Goal: Information Seeking & Learning: Learn about a topic

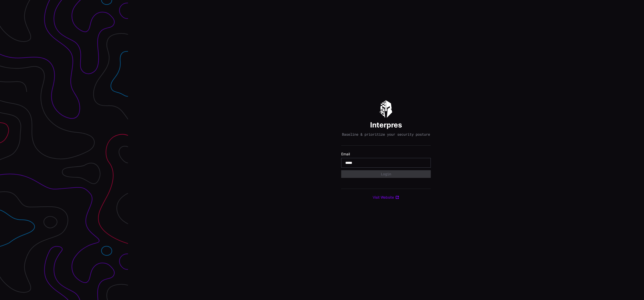
type input "**********"
click at [387, 178] on button "Login" at bounding box center [386, 174] width 90 height 8
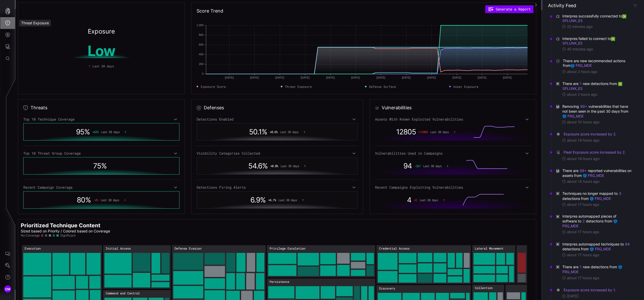
click at [7, 23] on icon "Threat Exposure" at bounding box center [7, 22] width 5 height 5
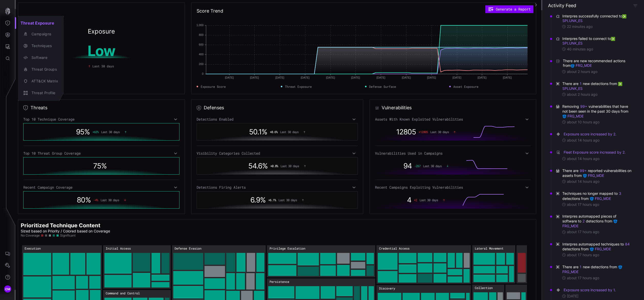
click at [7, 34] on div at bounding box center [322, 150] width 644 height 300
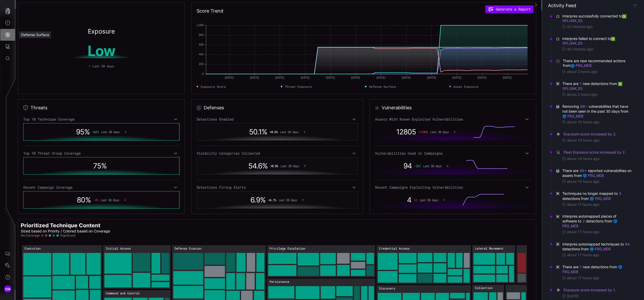
click at [7, 34] on icon "Defense Surface" at bounding box center [8, 35] width 4 height 5
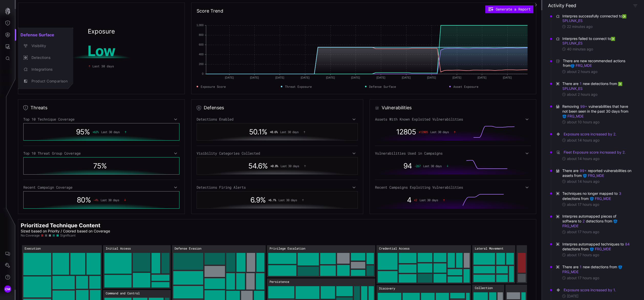
click at [9, 48] on div at bounding box center [322, 150] width 644 height 300
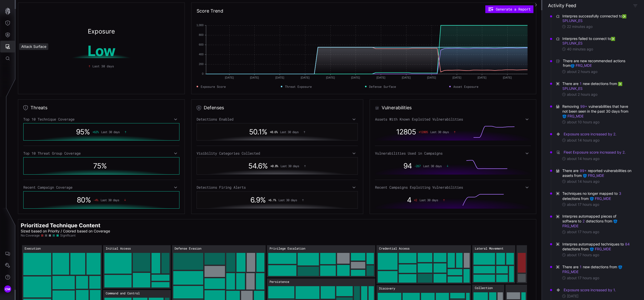
click at [9, 45] on icon "Attack Surface" at bounding box center [7, 46] width 5 height 5
click at [38, 55] on div "Vulnerabilities" at bounding box center [42, 58] width 27 height 6
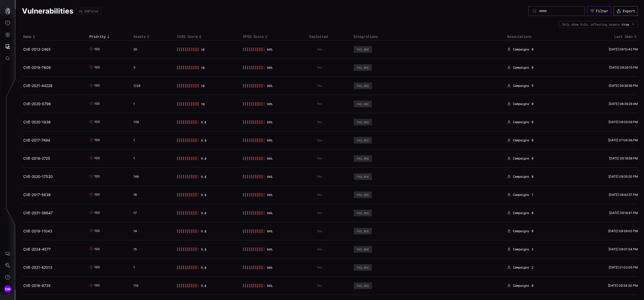
click at [597, 12] on div "Filter" at bounding box center [602, 11] width 12 height 5
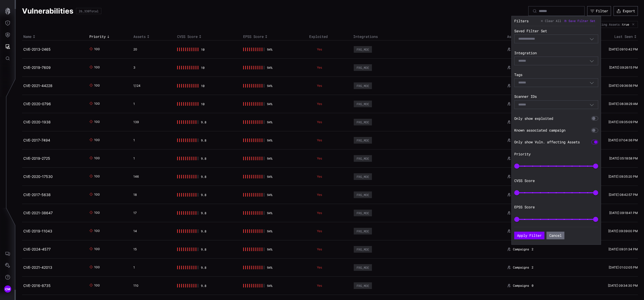
click at [596, 118] on div at bounding box center [594, 118] width 7 height 5
click at [534, 235] on button "Apply Filter" at bounding box center [529, 235] width 29 height 7
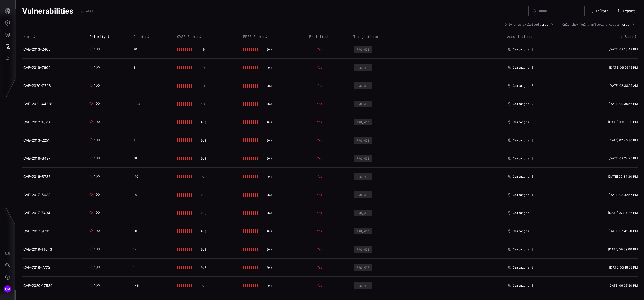
click at [94, 48] on div "100" at bounding box center [96, 49] width 4 height 5
click at [137, 47] on td "20" at bounding box center [154, 49] width 44 height 18
click at [42, 50] on link "CVE-2013-2465" at bounding box center [36, 49] width 27 height 4
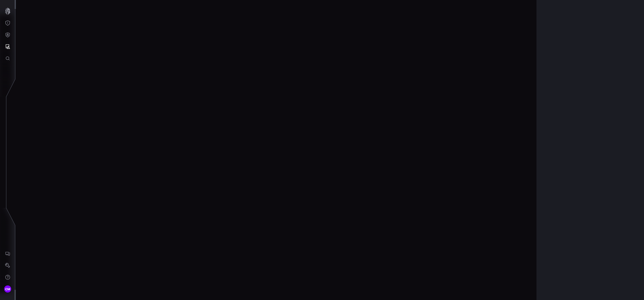
scroll to position [1034, 134]
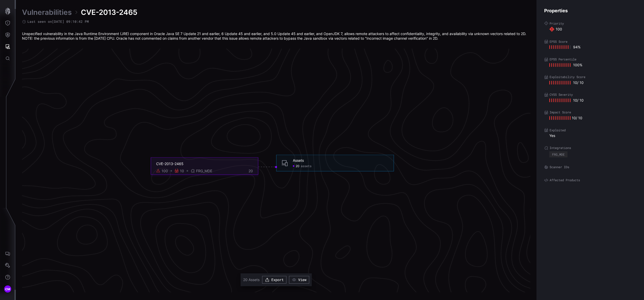
click at [299, 166] on div "20 assets" at bounding box center [302, 166] width 19 height 4
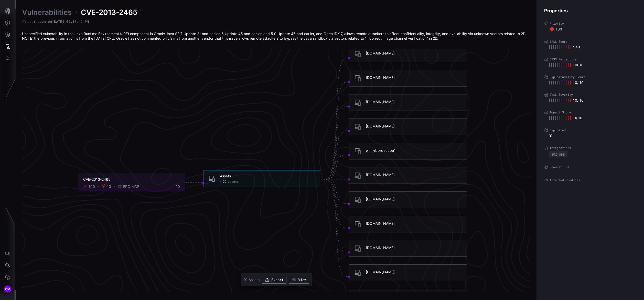
scroll to position [1028, 134]
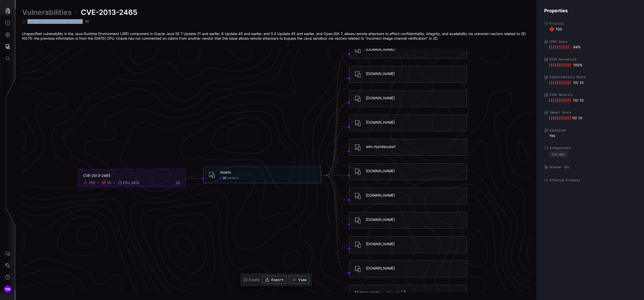
drag, startPoint x: 145, startPoint y: 12, endPoint x: 84, endPoint y: 17, distance: 61.2
click at [84, 17] on div "Vulnerabilities CVE-2013-2465 Last seen on [DATE] 09:10:42 PM Unspecified vulne…" at bounding box center [276, 24] width 508 height 33
drag, startPoint x: 84, startPoint y: 17, endPoint x: 91, endPoint y: 45, distance: 28.9
click at [73, 51] on icon "CVE-2013-2465 100 10 FRG_MDE 20 Assets 20 assets Assets - 20 assets [DOMAIN_NAM…" at bounding box center [272, 172] width 768 height 2304
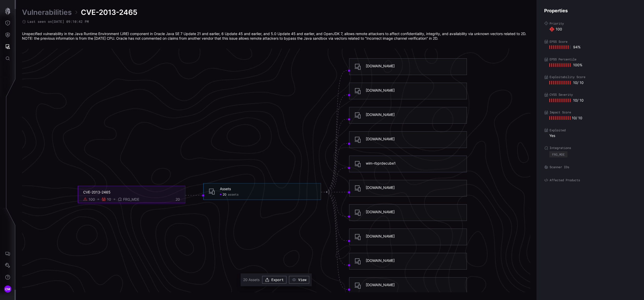
scroll to position [1015, 134]
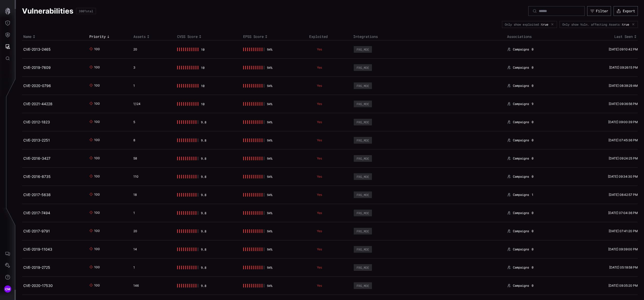
click at [37, 106] on link "CVE-2021-44228" at bounding box center [37, 104] width 29 height 4
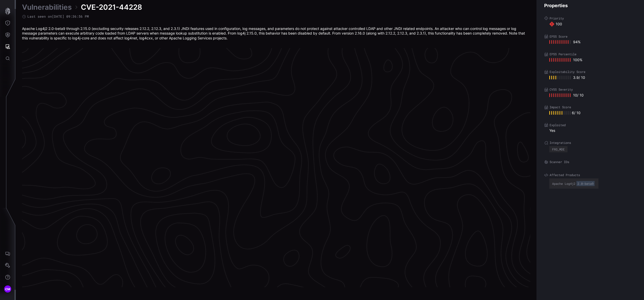
scroll to position [1036, 134]
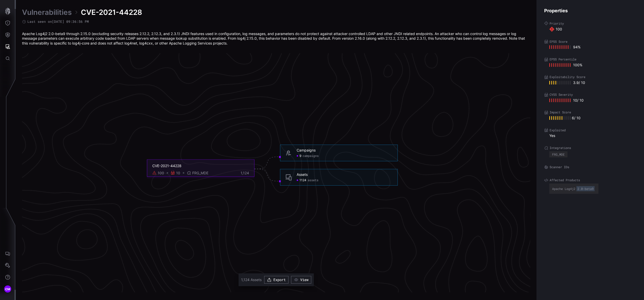
click at [176, 172] on div "10" at bounding box center [178, 173] width 4 height 5
click at [172, 173] on icon at bounding box center [173, 173] width 4 height 4
click at [161, 172] on div "100" at bounding box center [161, 173] width 6 height 5
click at [196, 171] on span "FRG_MDE" at bounding box center [200, 173] width 16 height 5
click at [178, 170] on div "CVE-2021-44228 100 10 FRG_MDE 1,124" at bounding box center [200, 167] width 107 height 17
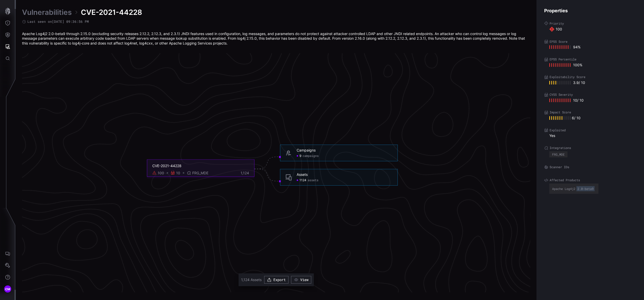
click at [307, 155] on span "campaigns" at bounding box center [311, 156] width 16 height 4
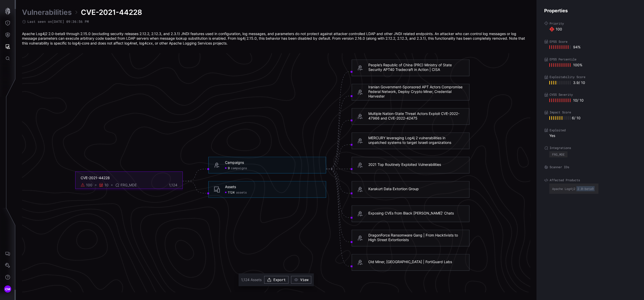
drag, startPoint x: 184, startPoint y: 101, endPoint x: 191, endPoint y: 97, distance: 8.5
click at [184, 101] on icon "CVE-2021-44228 100 10 FRG_MDE 1,124 Campaigns 9 campaigns Campaigns - 9 campaig…" at bounding box center [272, 169] width 768 height 2304
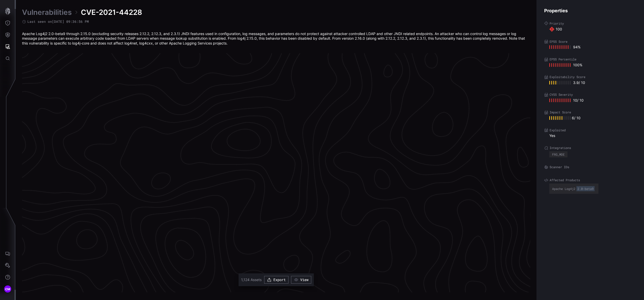
scroll to position [204, 134]
click at [8, 38] on button "Defense Surface" at bounding box center [7, 35] width 15 height 12
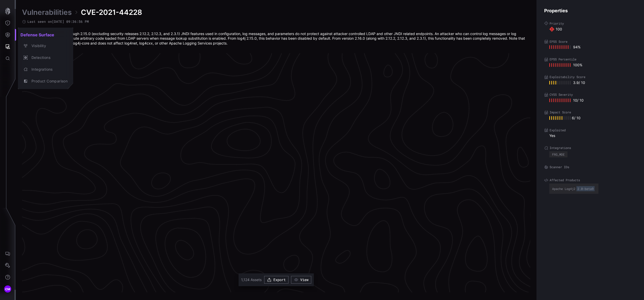
click at [7, 50] on div at bounding box center [322, 150] width 644 height 300
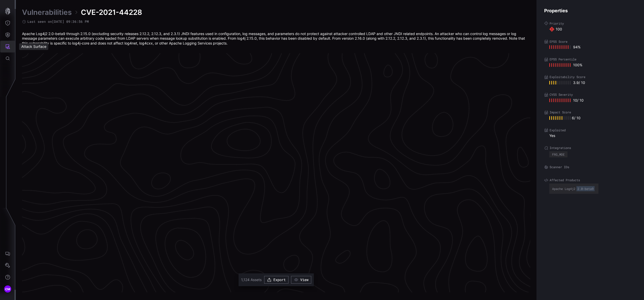
click at [8, 47] on icon "Attack Surface" at bounding box center [7, 46] width 5 height 5
click at [44, 58] on div "Vulnerabilities" at bounding box center [42, 58] width 27 height 6
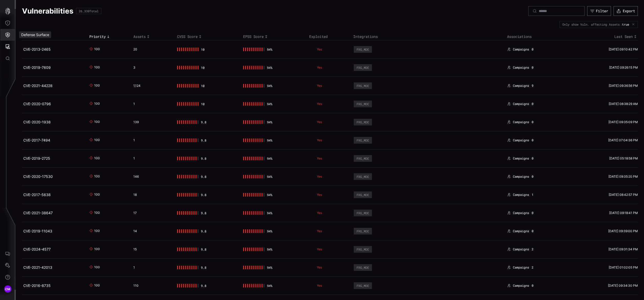
click at [7, 35] on icon "Defense Surface" at bounding box center [8, 35] width 4 height 5
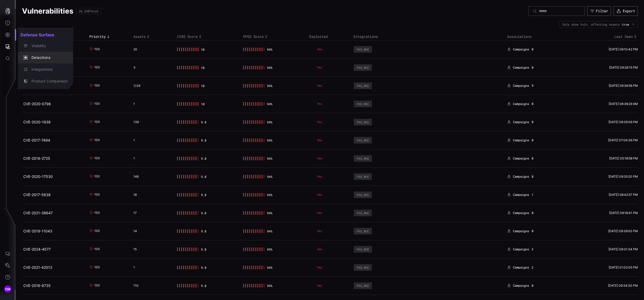
click at [36, 59] on div "Detections" at bounding box center [48, 58] width 39 height 6
